Goal: Task Accomplishment & Management: Manage account settings

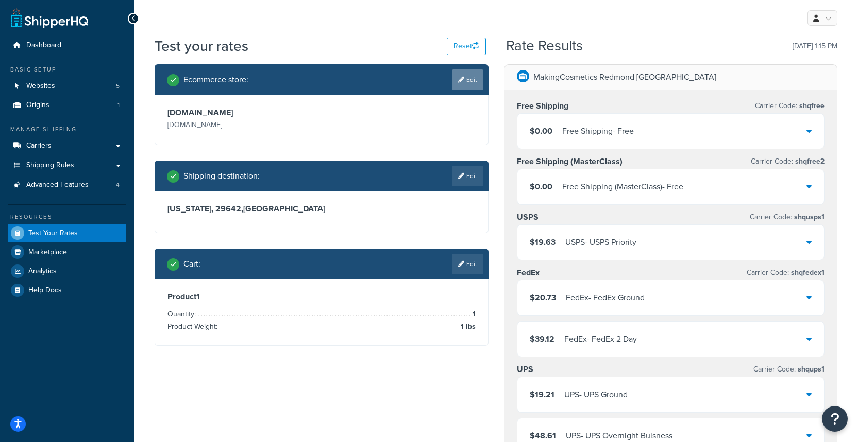
click at [462, 71] on link "Edit" at bounding box center [467, 80] width 31 height 21
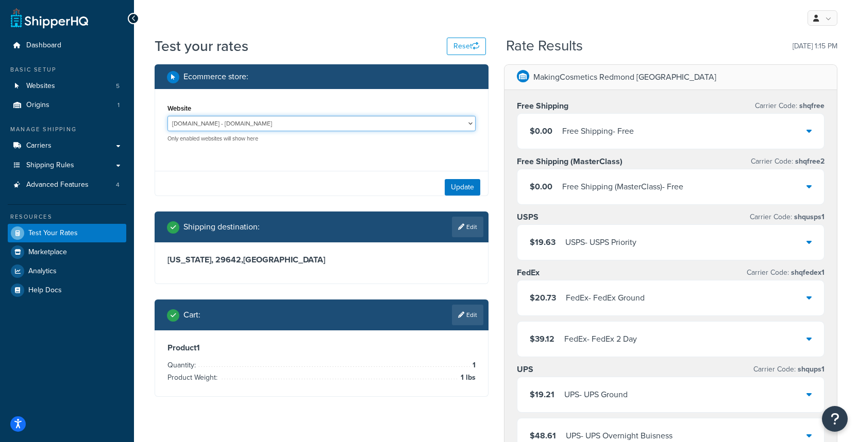
click at [311, 123] on select "Development - [URL][DOMAIN_NAME] [DOMAIN_NAME] - [DOMAIN_NAME] Production - [DO…" at bounding box center [321, 123] width 308 height 15
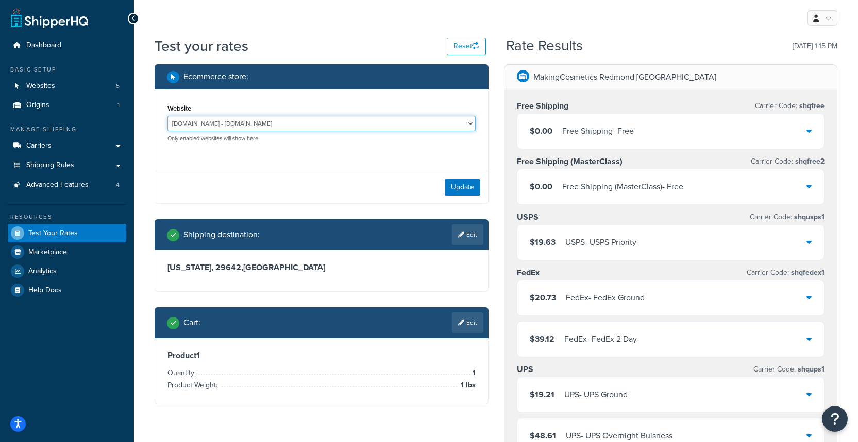
select select "315ee59771a75ebc80240d40e02e523d"
click at [167, 116] on select "Development - [URL][DOMAIN_NAME] [DOMAIN_NAME] - [DOMAIN_NAME] Production - [DO…" at bounding box center [321, 123] width 308 height 15
click at [455, 192] on button "Update" at bounding box center [463, 187] width 36 height 16
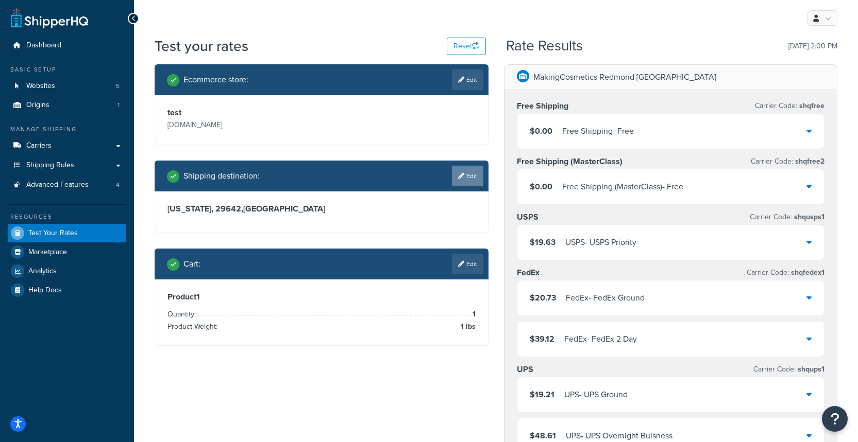
click at [473, 178] on link "Edit" at bounding box center [467, 176] width 31 height 21
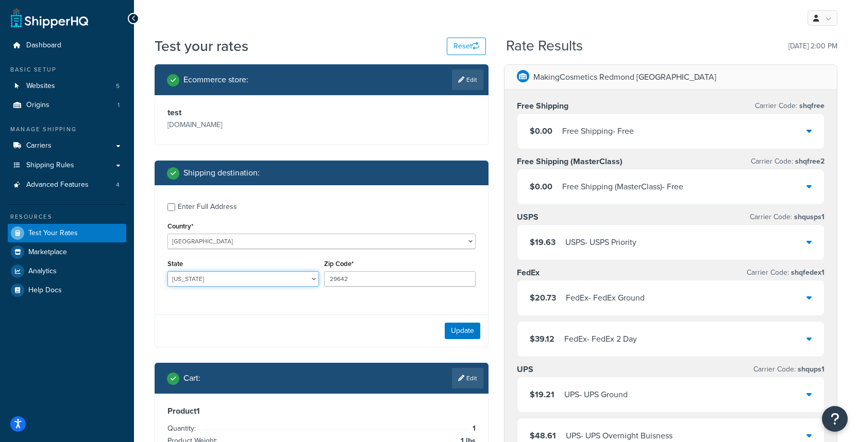
click at [212, 282] on select "Alabama Alaska American Samoa Arizona Arkansas Armed Forces Americas Armed Forc…" at bounding box center [242, 278] width 151 height 15
select select "CA"
click at [167, 272] on select "Alabama Alaska American Samoa Arizona Arkansas Armed Forces Americas Armed Forc…" at bounding box center [242, 278] width 151 height 15
drag, startPoint x: 371, startPoint y: 275, endPoint x: 358, endPoint y: 271, distance: 13.2
click at [282, 269] on div "State Alabama Alaska American Samoa Arizona Arkansas Armed Forces Americas Arme…" at bounding box center [321, 276] width 313 height 38
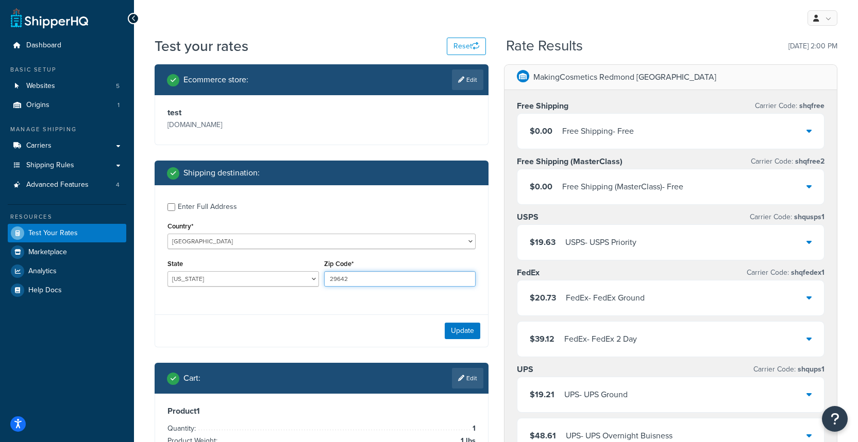
drag, startPoint x: 383, startPoint y: 273, endPoint x: 350, endPoint y: 278, distance: 32.9
click at [368, 273] on input "29642" at bounding box center [399, 278] width 151 height 15
drag, startPoint x: 350, startPoint y: 278, endPoint x: 312, endPoint y: 270, distance: 39.0
click at [312, 270] on div "State Alabama Alaska American Samoa Arizona Arkansas Armed Forces Americas Arme…" at bounding box center [321, 276] width 313 height 38
click at [360, 280] on input "Zip Code*" at bounding box center [399, 278] width 151 height 15
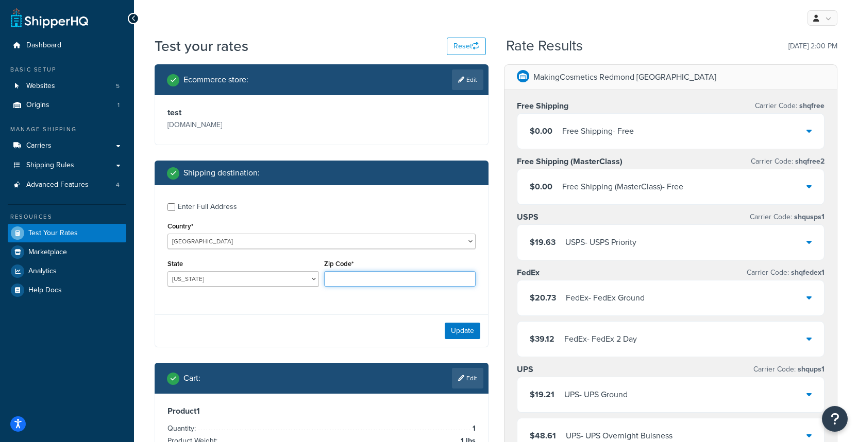
type input "90005"
click at [459, 330] on button "Update" at bounding box center [463, 331] width 36 height 16
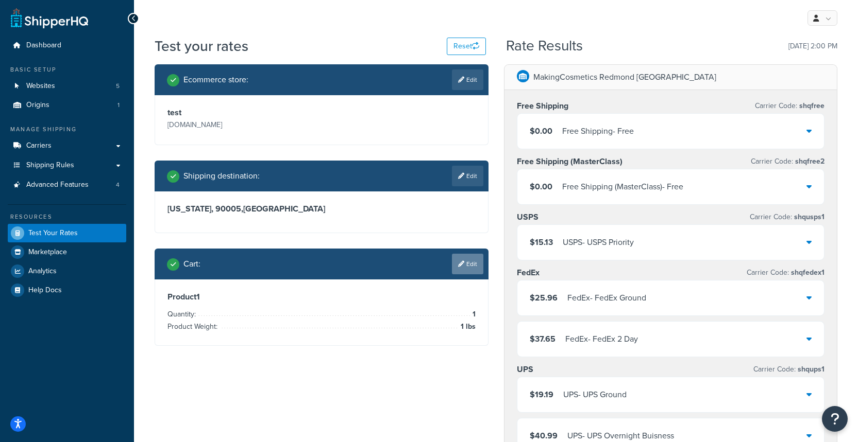
click at [468, 273] on link "Edit" at bounding box center [467, 264] width 31 height 21
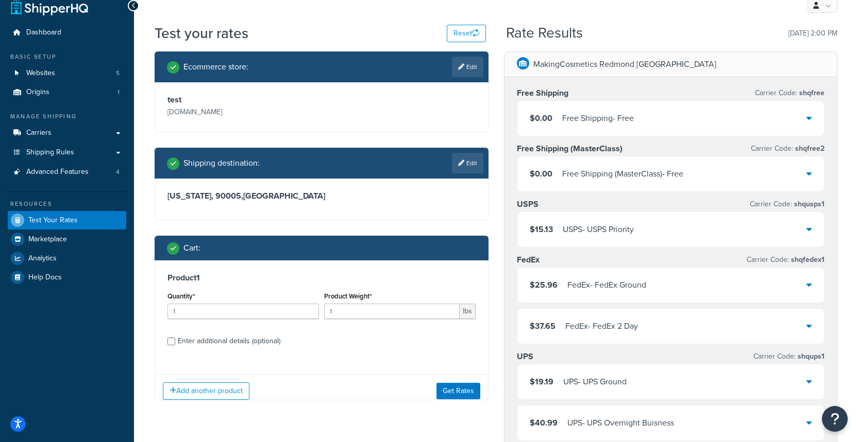
scroll to position [16, 0]
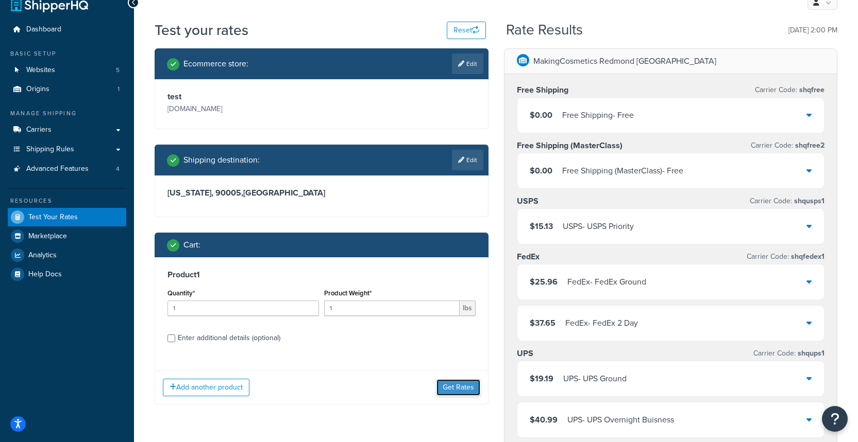
click at [466, 389] on button "Get Rates" at bounding box center [458, 388] width 44 height 16
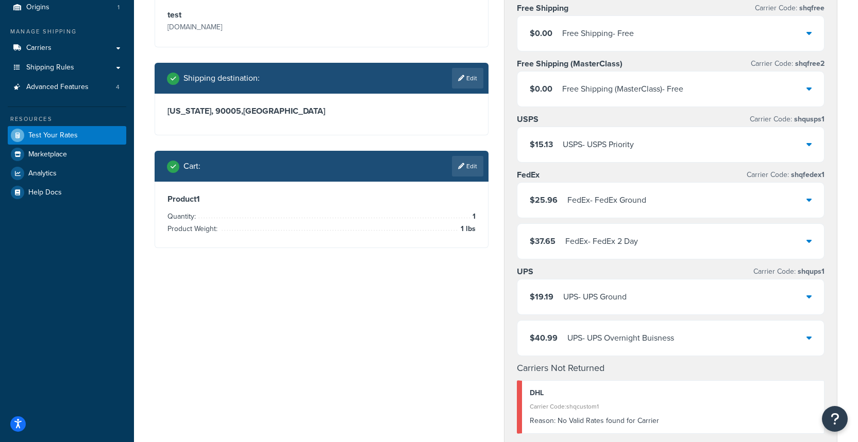
scroll to position [0, 0]
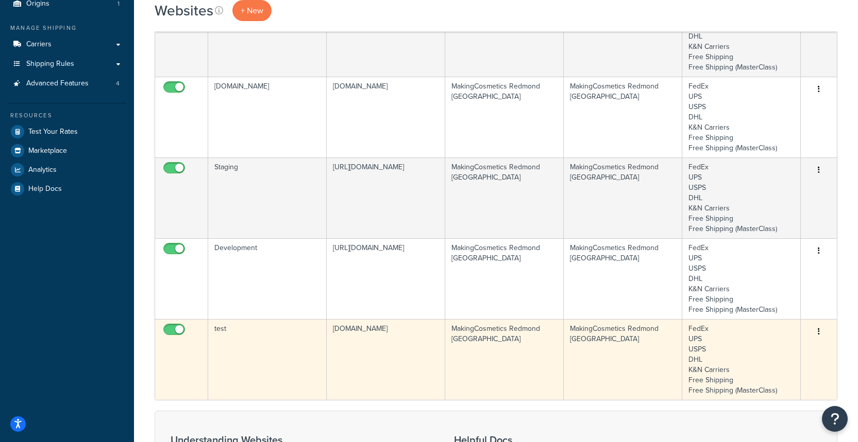
click at [250, 332] on td "test" at bounding box center [267, 359] width 118 height 81
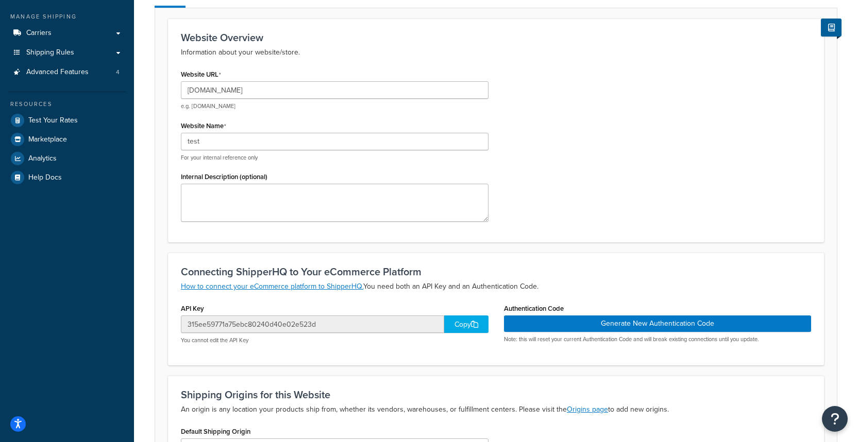
scroll to position [113, 0]
